Goal: Transaction & Acquisition: Obtain resource

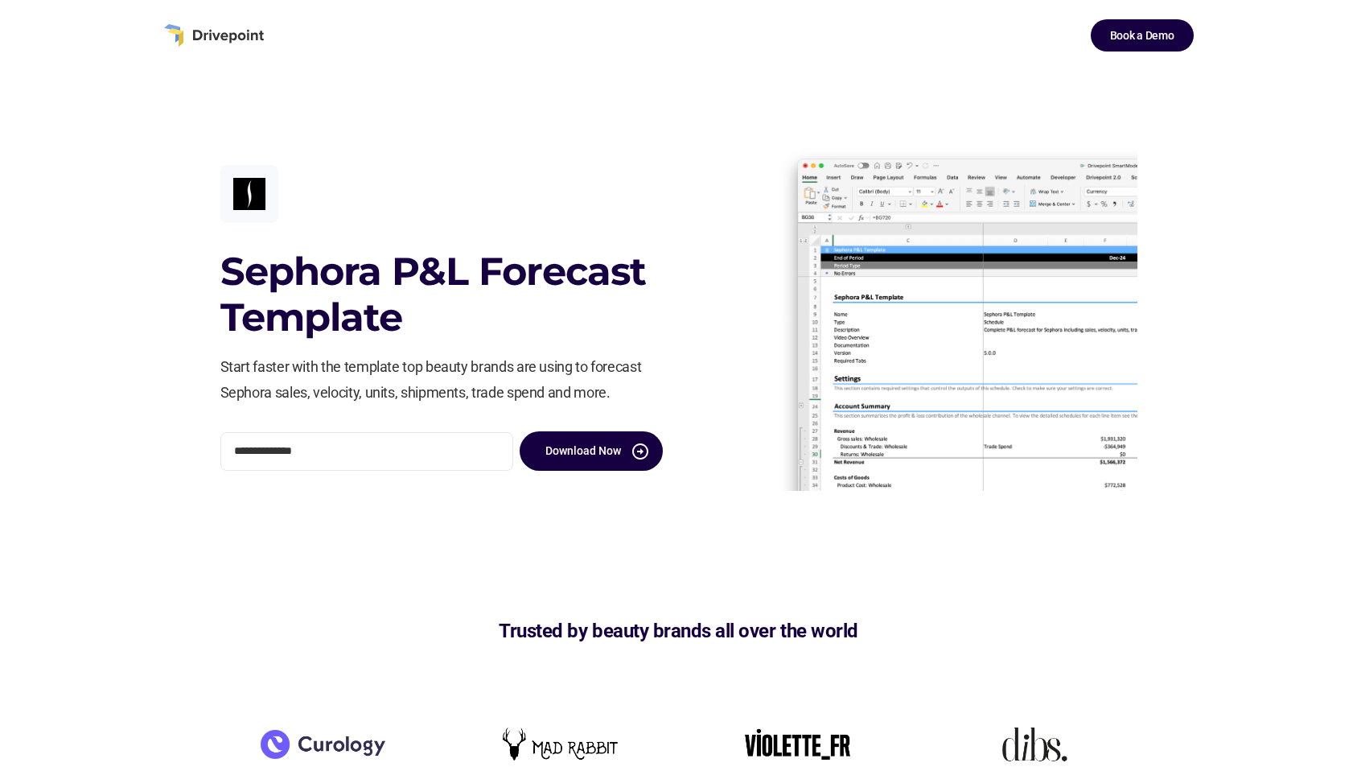
click at [186, 273] on div "**********" at bounding box center [678, 318] width 1357 height 494
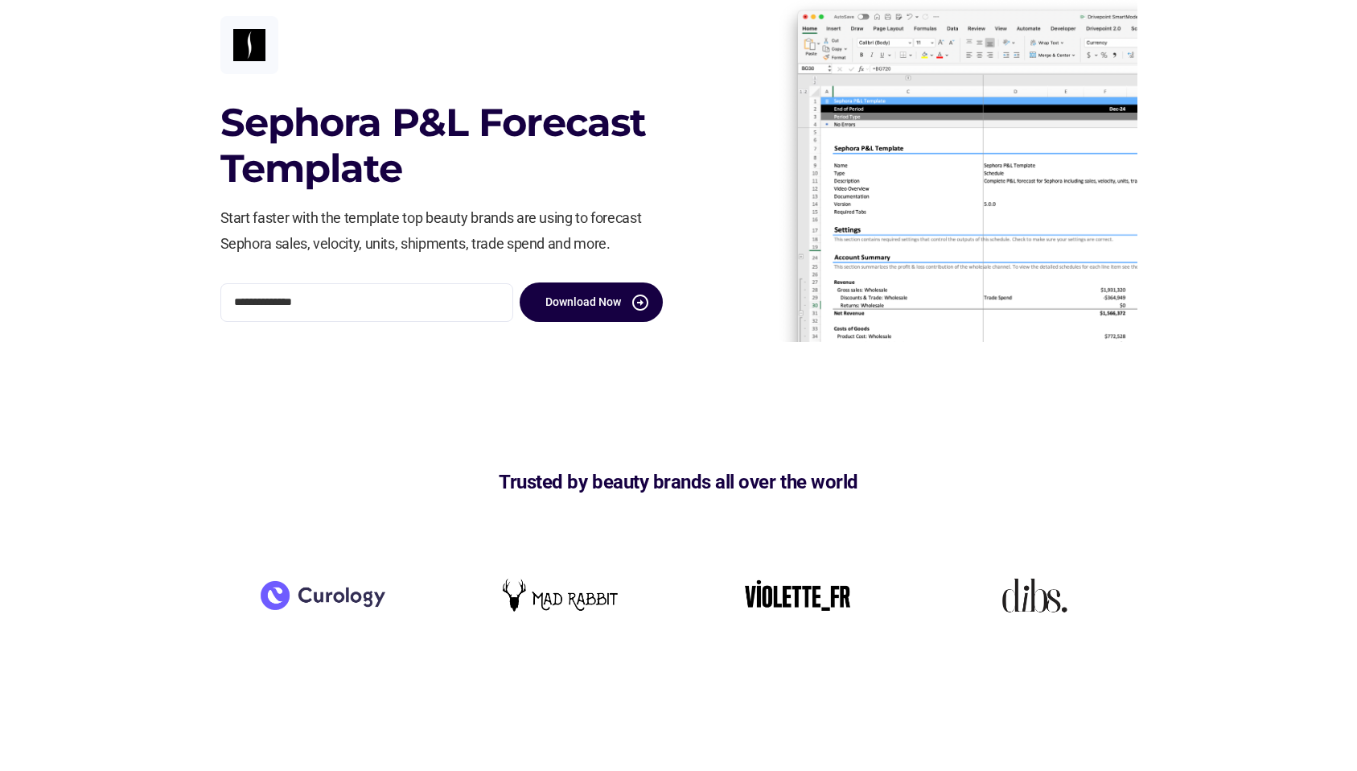
scroll to position [175, 0]
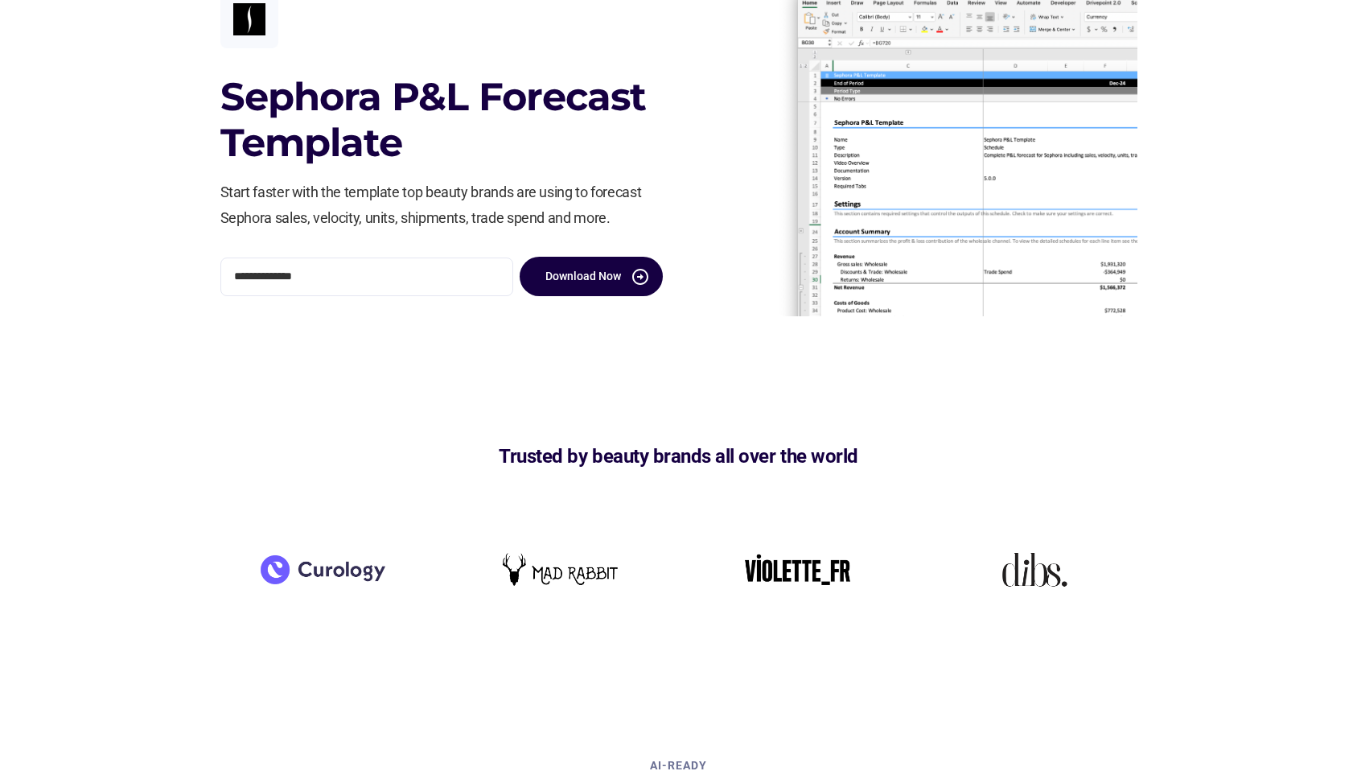
click at [149, 281] on div "**********" at bounding box center [678, 143] width 1357 height 494
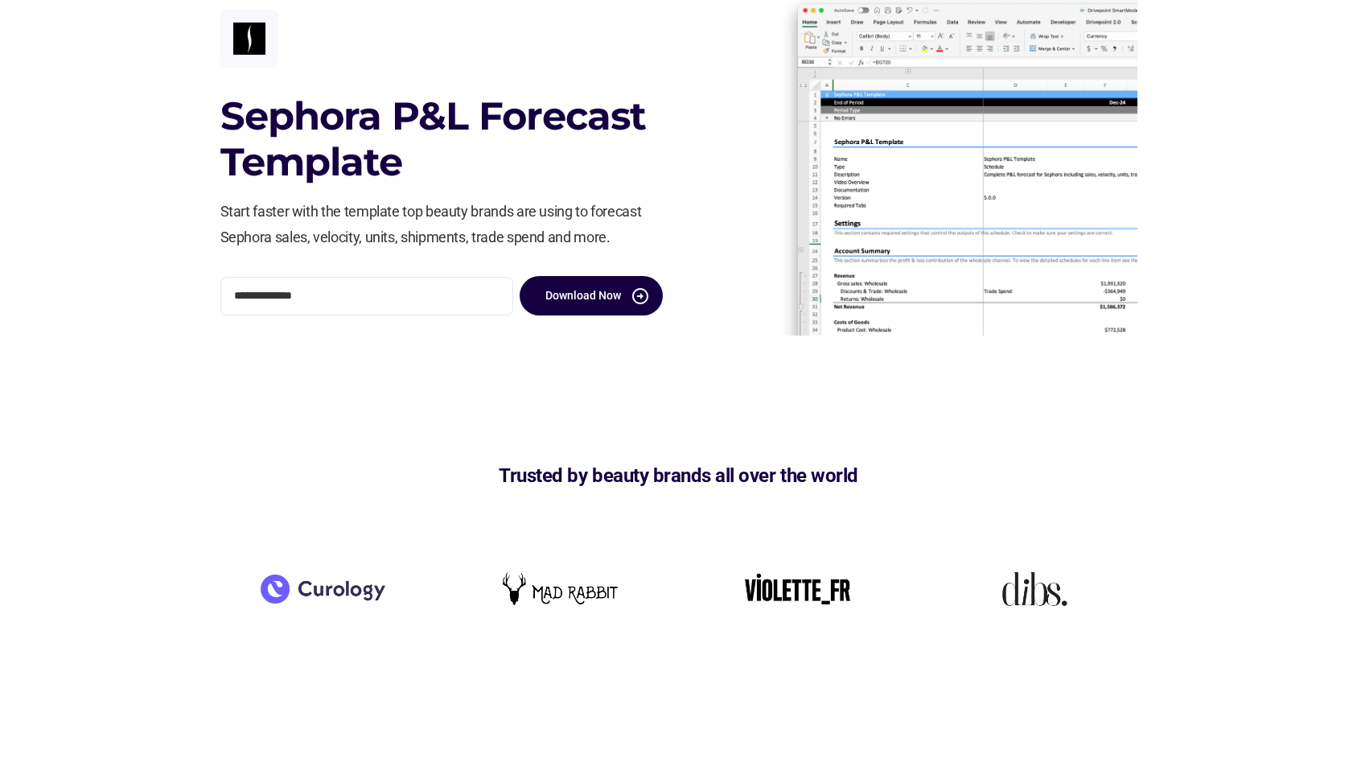
scroll to position [0, 0]
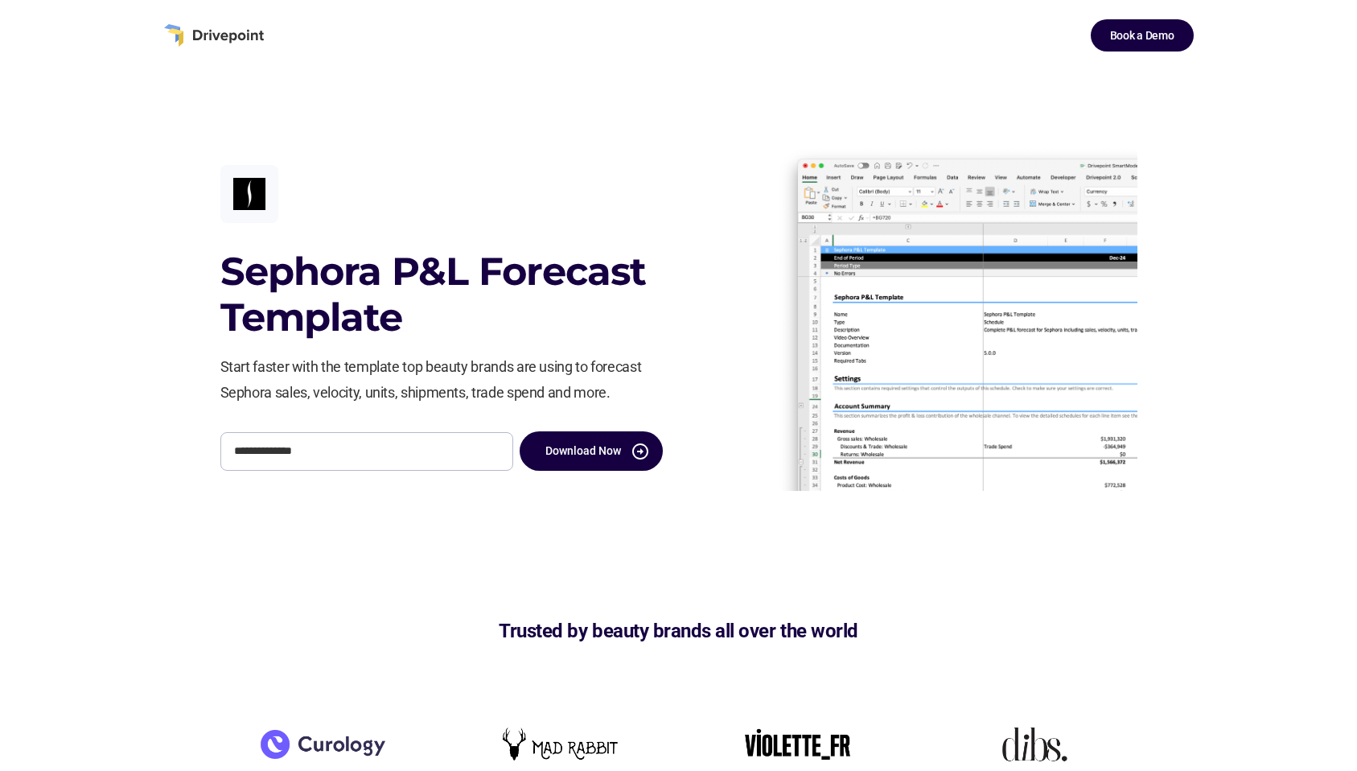
click at [280, 448] on input "**********" at bounding box center [366, 451] width 293 height 39
type input "*"
click at [188, 376] on div "Sephora P&L Forecast Template Start faster with the template top beauty brands …" at bounding box center [678, 318] width 1357 height 494
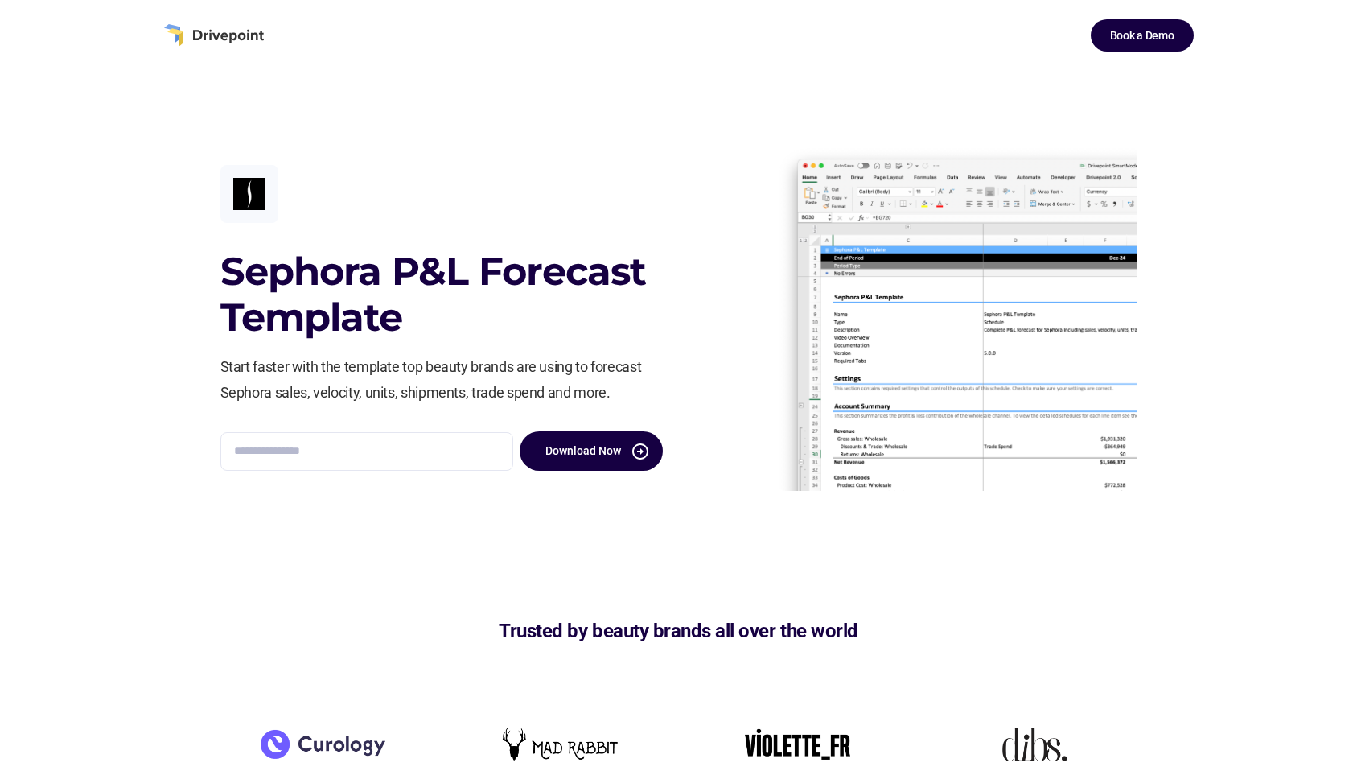
click at [182, 362] on div "Sephora P&L Forecast Template Start faster with the template top beauty brands …" at bounding box center [678, 318] width 1357 height 494
click at [146, 270] on div "Sephora P&L Forecast Template Start faster with the template top beauty brands …" at bounding box center [678, 318] width 1357 height 494
click at [119, 267] on div "Sephora P&L Forecast Template Start faster with the template top beauty brands …" at bounding box center [678, 318] width 1357 height 494
click at [108, 240] on div "Sephora P&L Forecast Template Start faster with the template top beauty brands …" at bounding box center [678, 318] width 1357 height 494
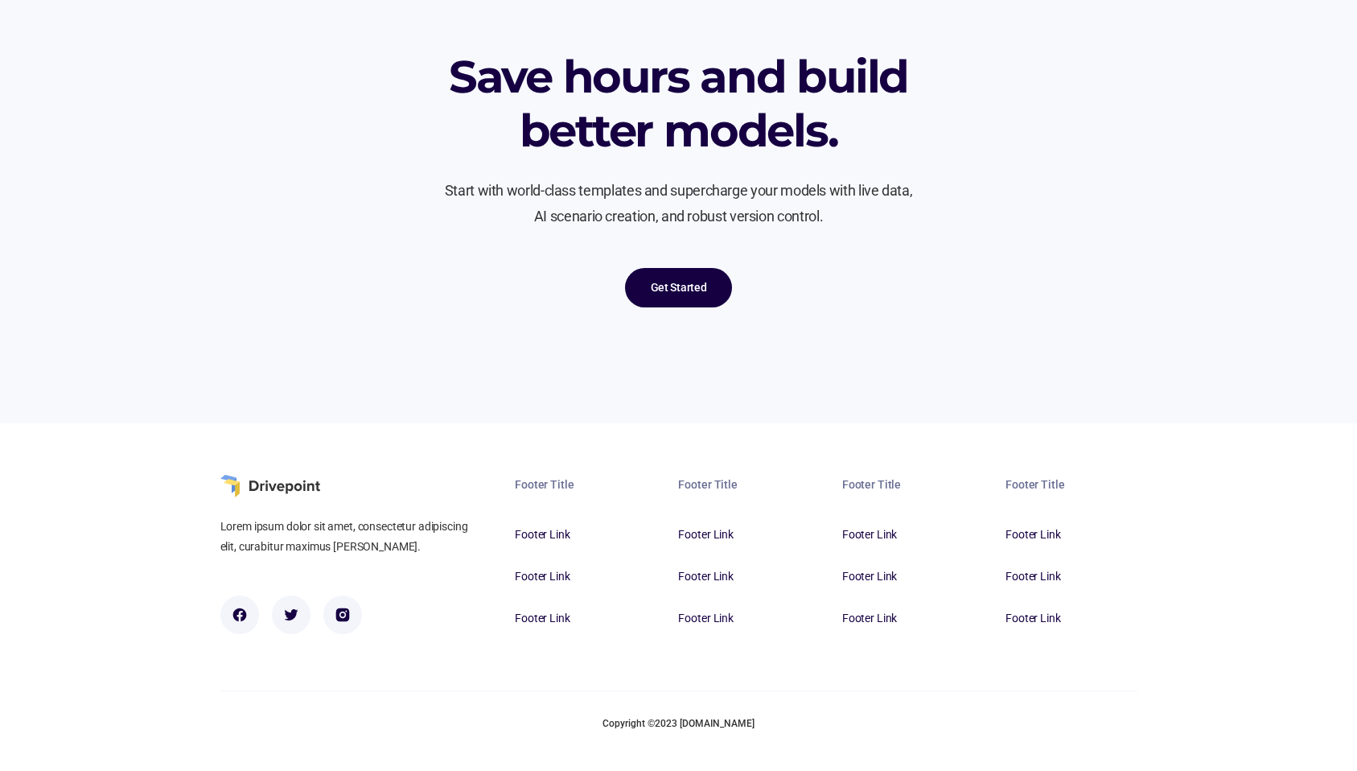
scroll to position [1485, 0]
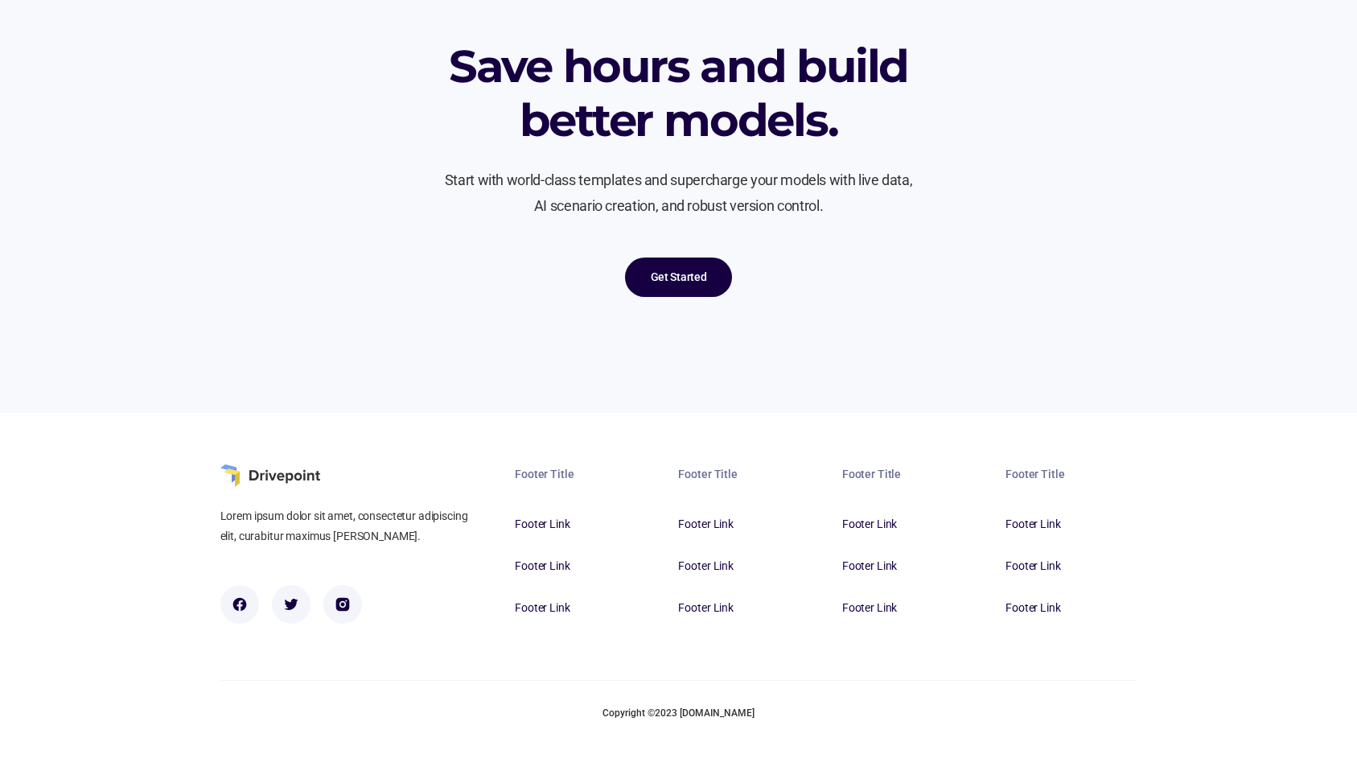
click at [496, 665] on div "Lorem ipsum dolor sit amet, consectetur adipiscing elit, curabitur maximus [PER…" at bounding box center [678, 591] width 917 height 255
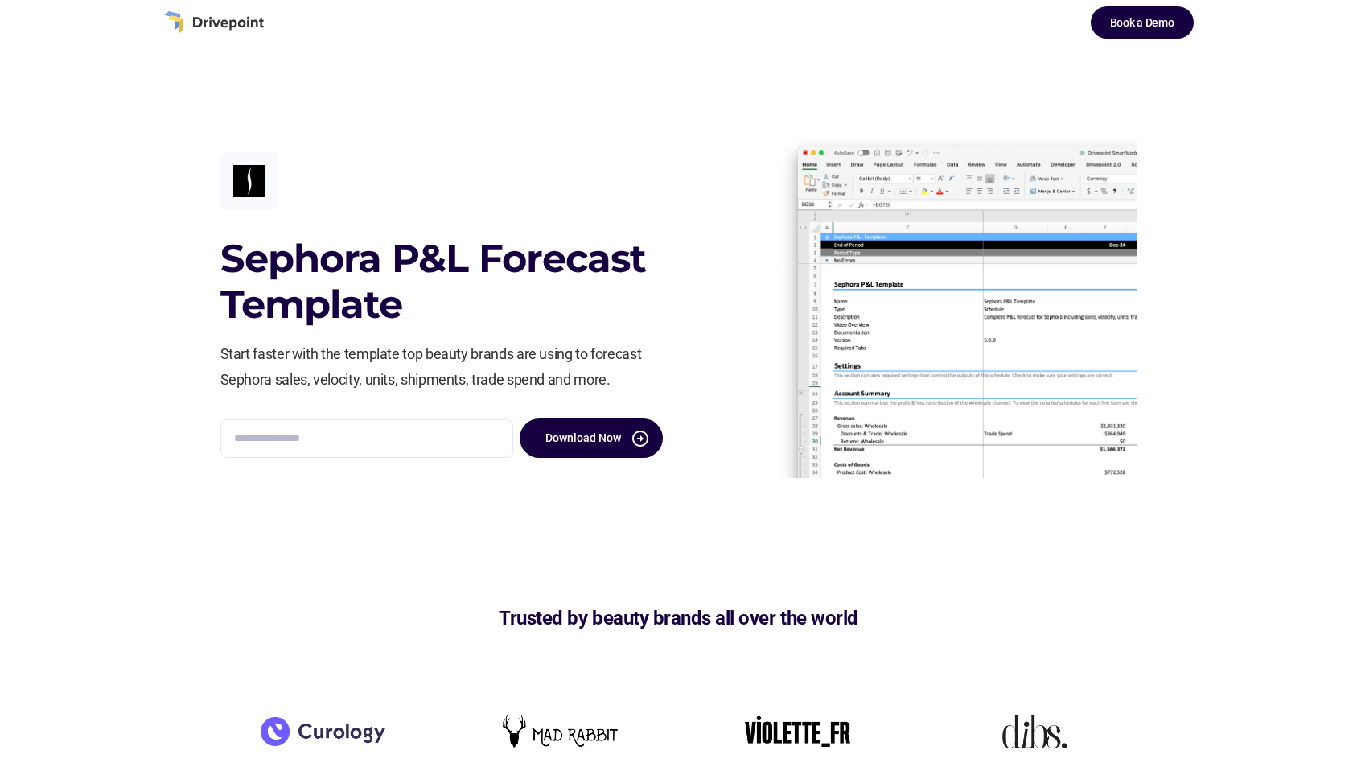
scroll to position [0, 0]
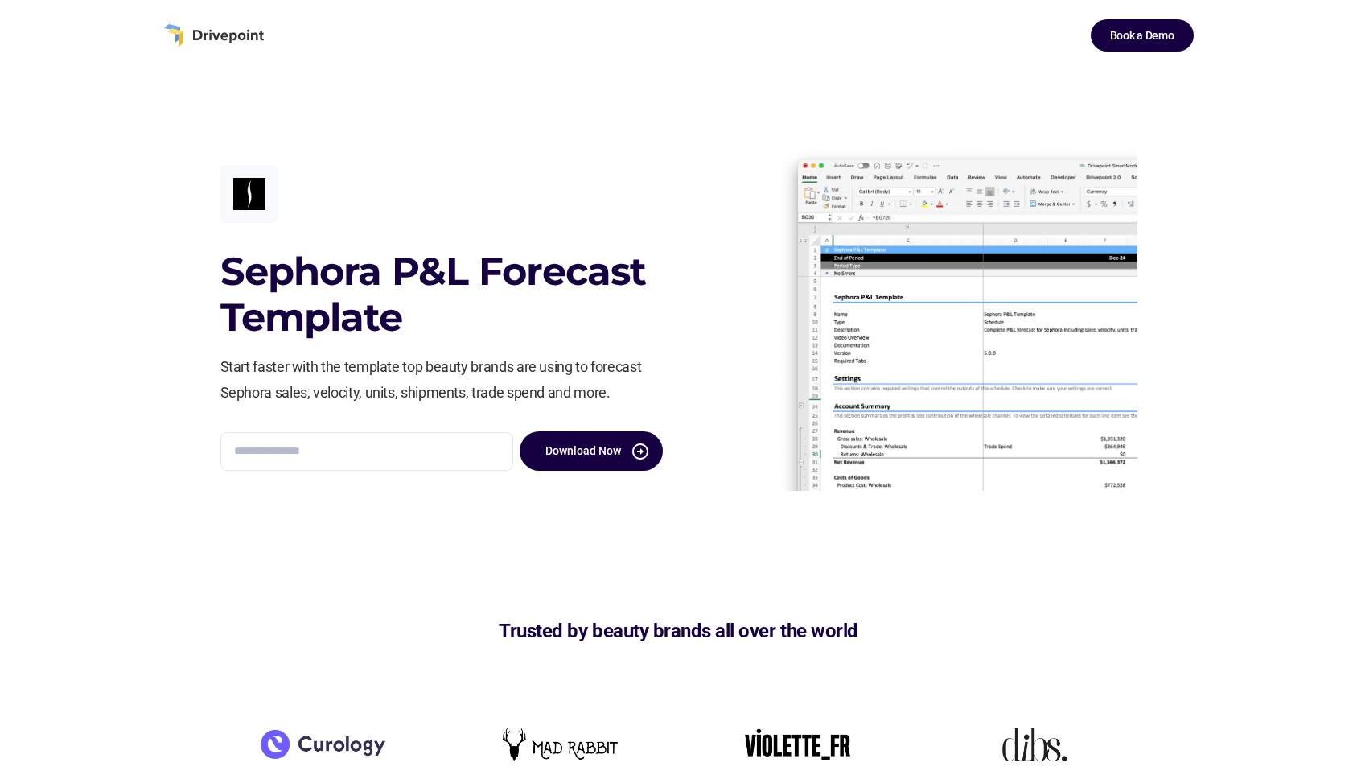
click at [1222, 145] on div "Sephora P&L Forecast Template Start faster with the template top beauty brands …" at bounding box center [678, 318] width 1357 height 494
click at [1251, 171] on div "Sephora P&L Forecast Template Start faster with the template top beauty brands …" at bounding box center [678, 318] width 1357 height 494
click at [154, 139] on div "Sephora P&L Forecast Template Start faster with the template top beauty brands …" at bounding box center [678, 318] width 1357 height 494
